Goal: Navigation & Orientation: Find specific page/section

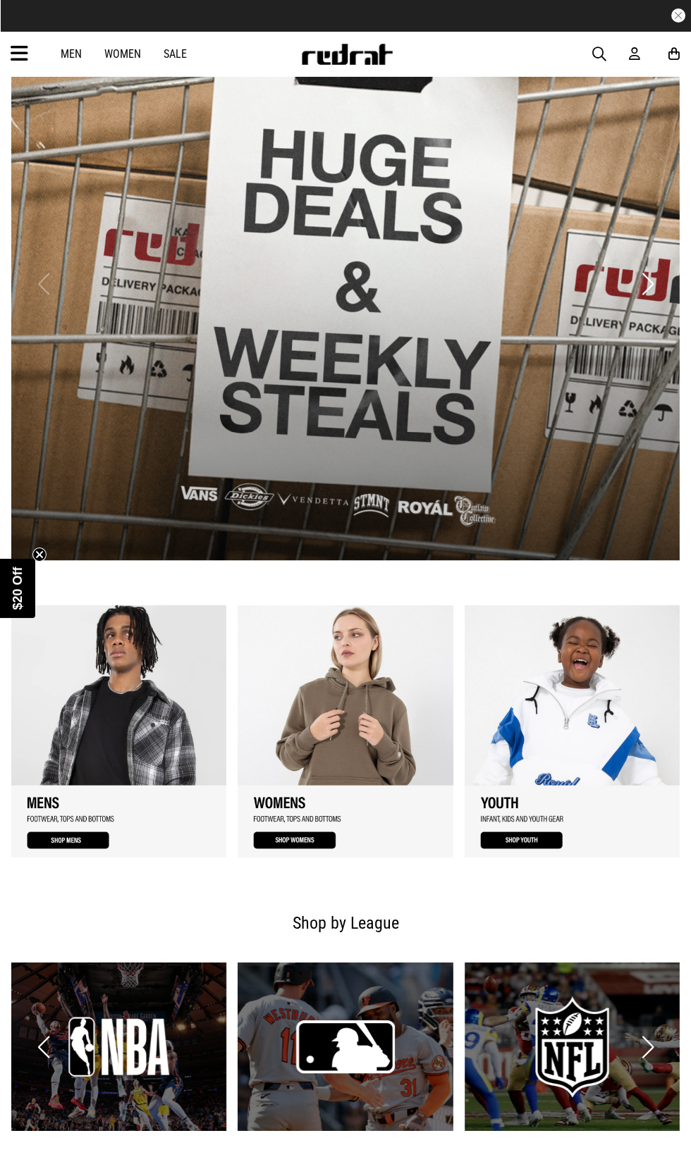
click at [372, 722] on link "2 / 3" at bounding box center [344, 731] width 215 height 252
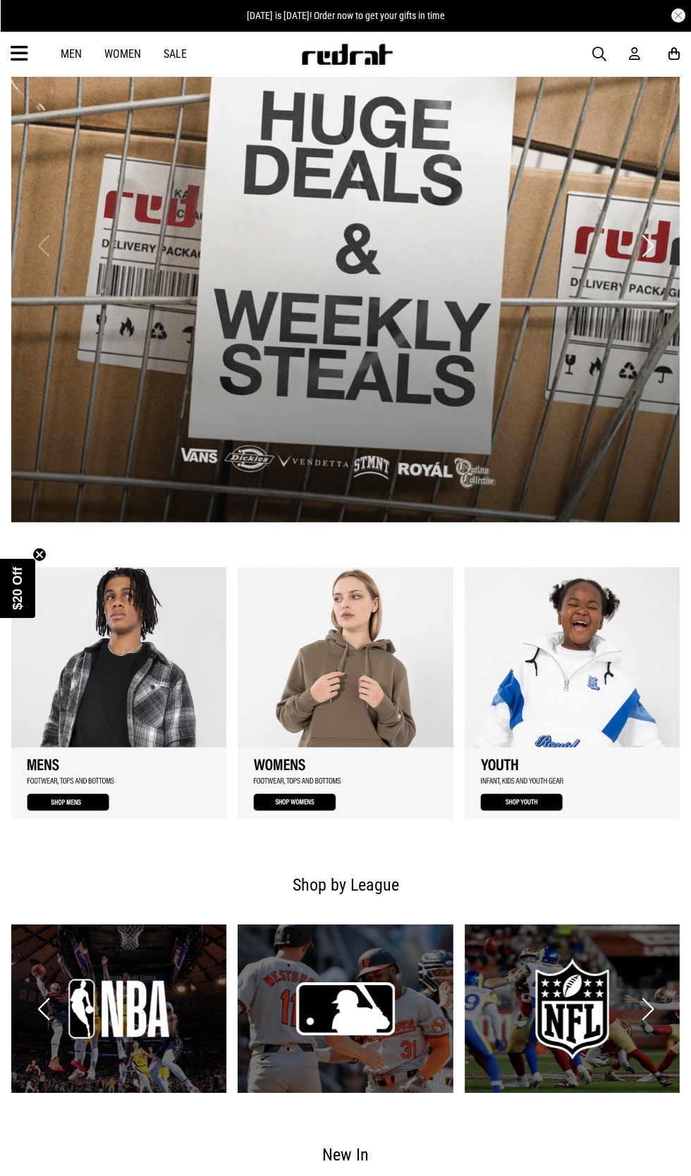
scroll to position [568, 0]
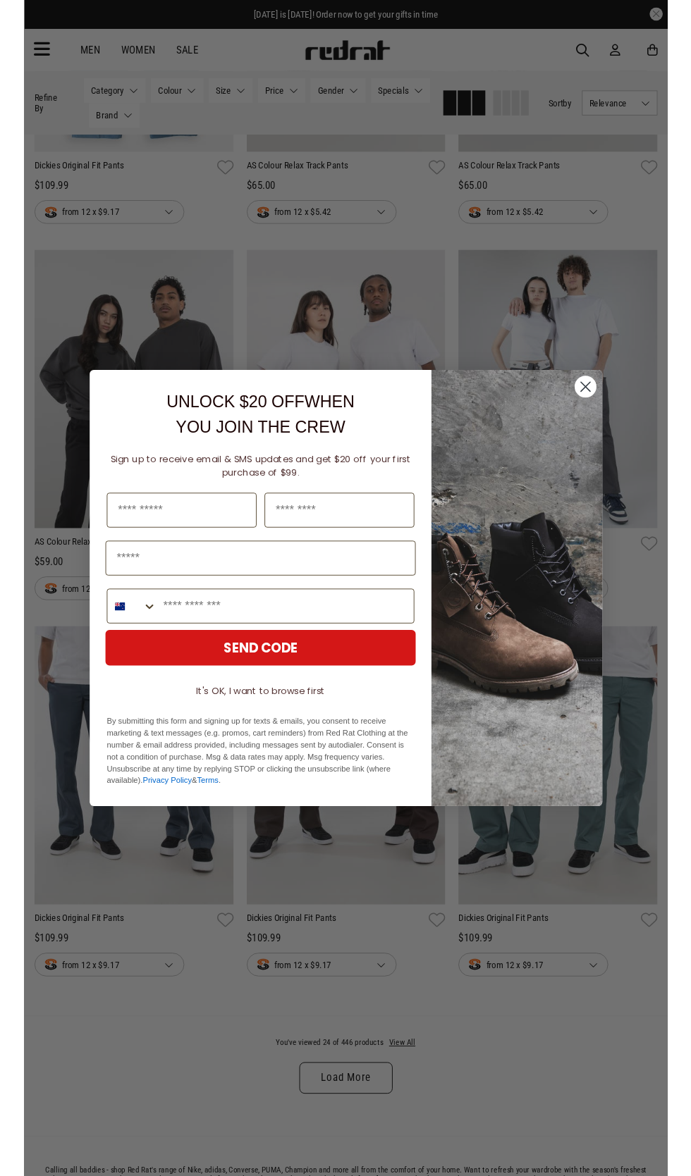
scroll to position [2419, 0]
